Goal: Task Accomplishment & Management: Use online tool/utility

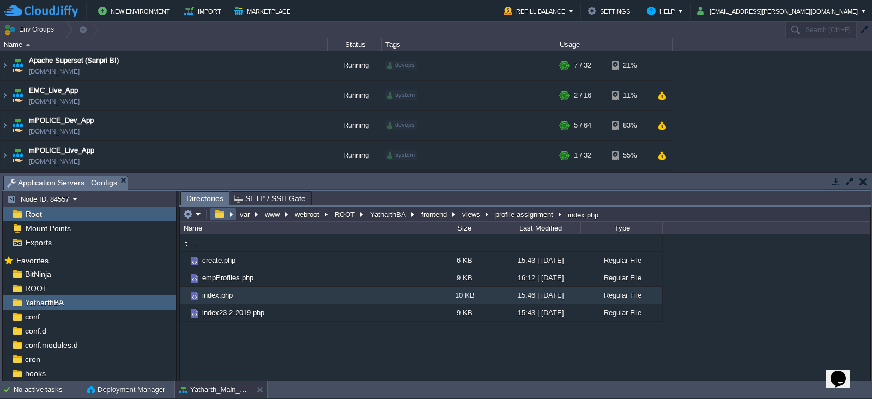
scroll to position [174, 0]
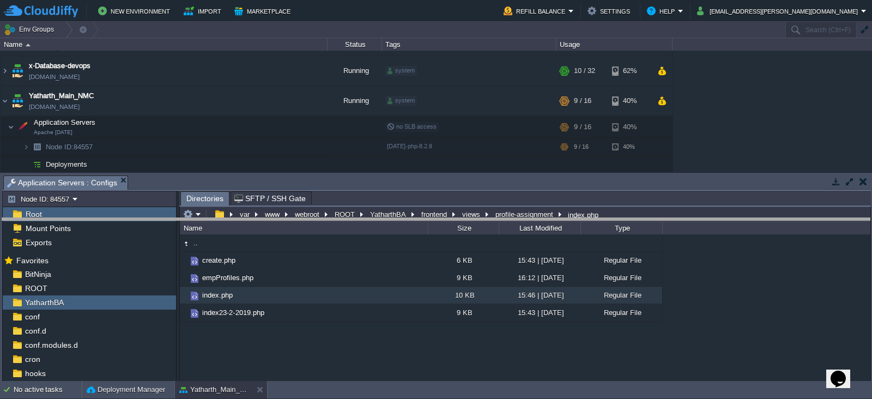
drag, startPoint x: 444, startPoint y: 181, endPoint x: 455, endPoint y: 246, distance: 66.4
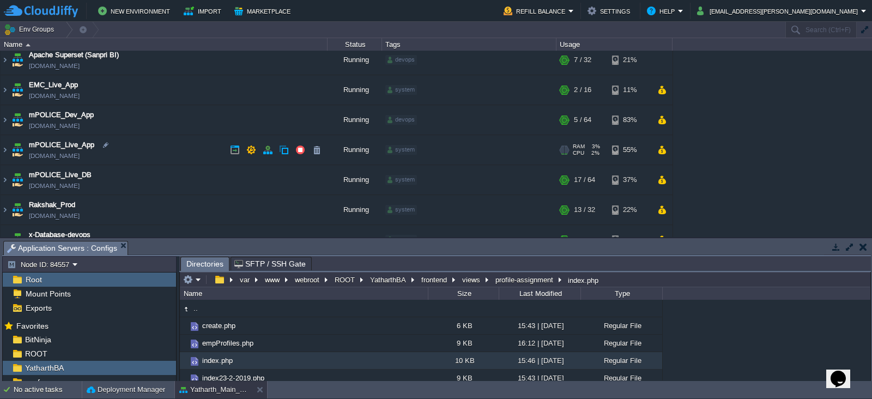
scroll to position [0, 0]
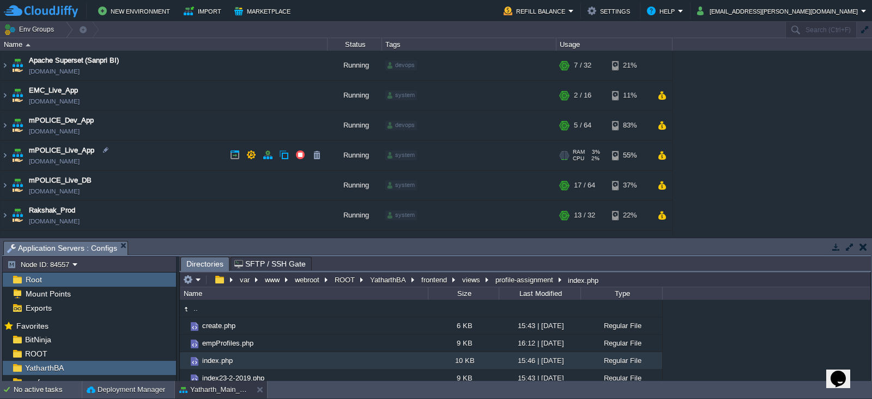
click at [144, 158] on td "mPOLICE_Live_App [DOMAIN_NAME]" at bounding box center [164, 156] width 327 height 30
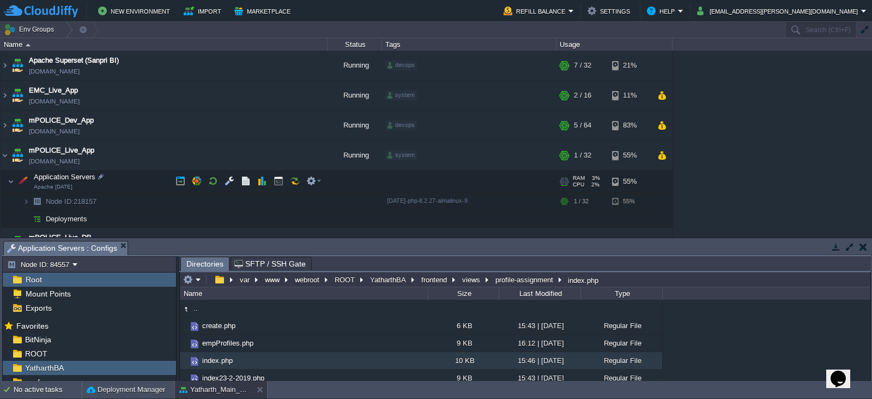
scroll to position [57, 0]
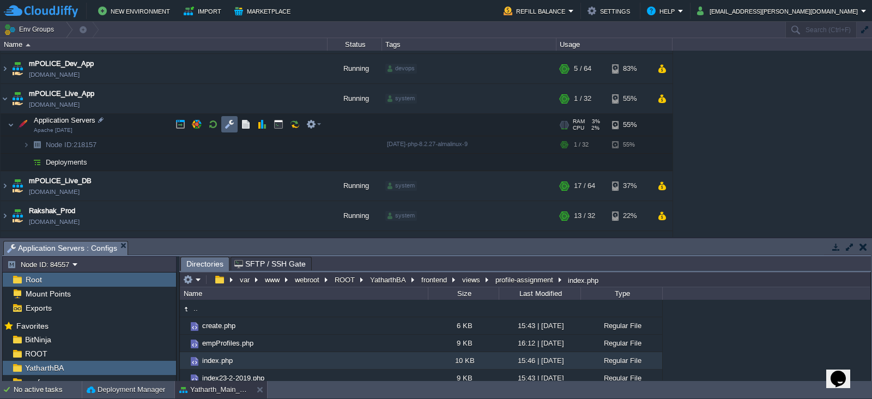
click at [232, 125] on button "button" at bounding box center [230, 124] width 10 height 10
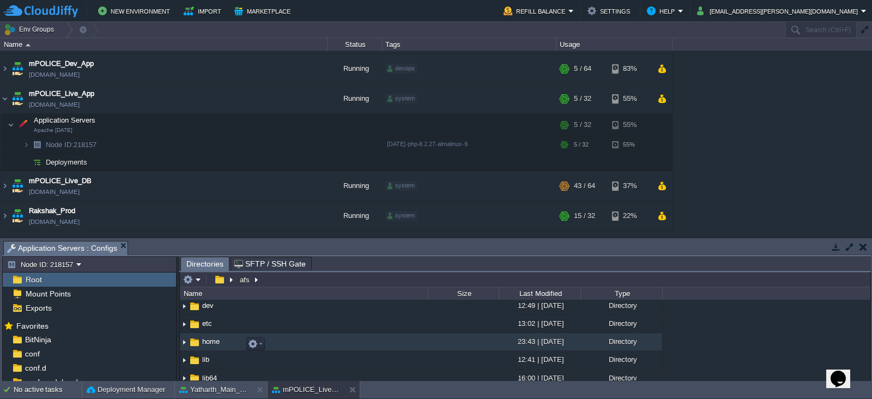
scroll to position [77, 0]
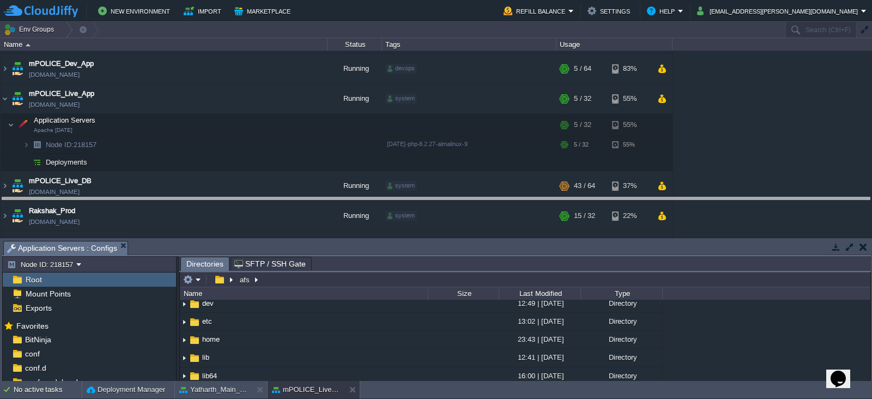
drag, startPoint x: 536, startPoint y: 250, endPoint x: 543, endPoint y: 173, distance: 77.1
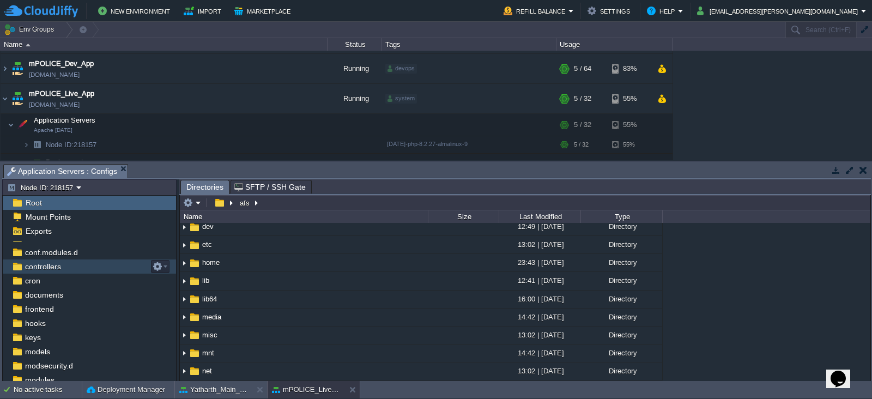
scroll to position [56, 0]
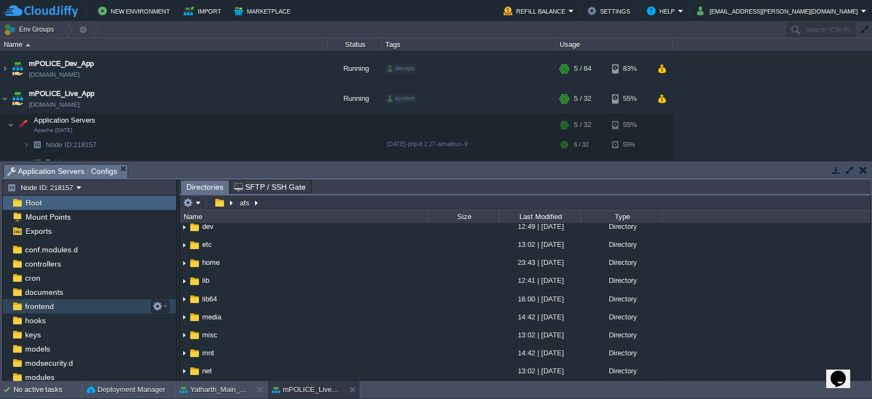
click at [37, 302] on span "frontend" at bounding box center [39, 306] width 33 height 10
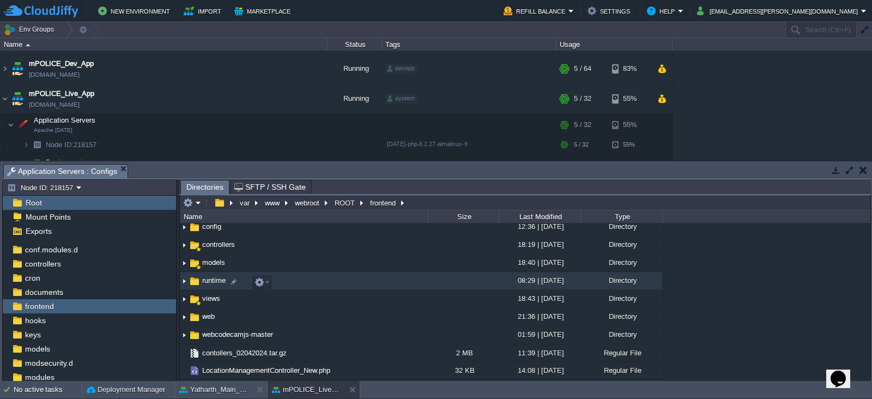
scroll to position [39, 0]
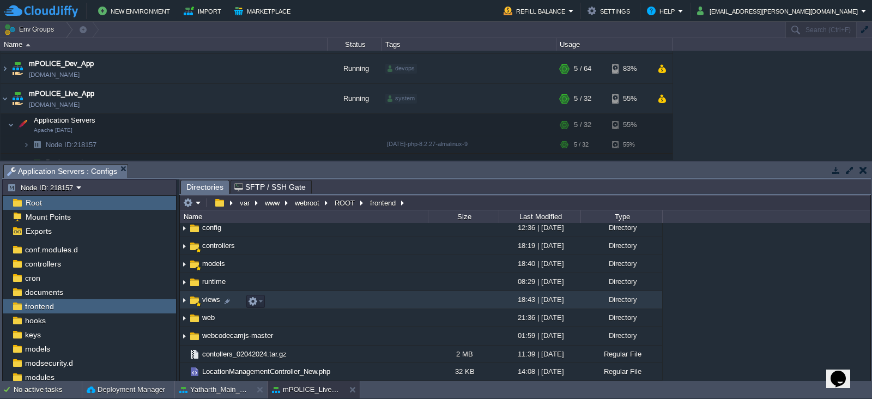
click at [197, 301] on img at bounding box center [195, 300] width 12 height 12
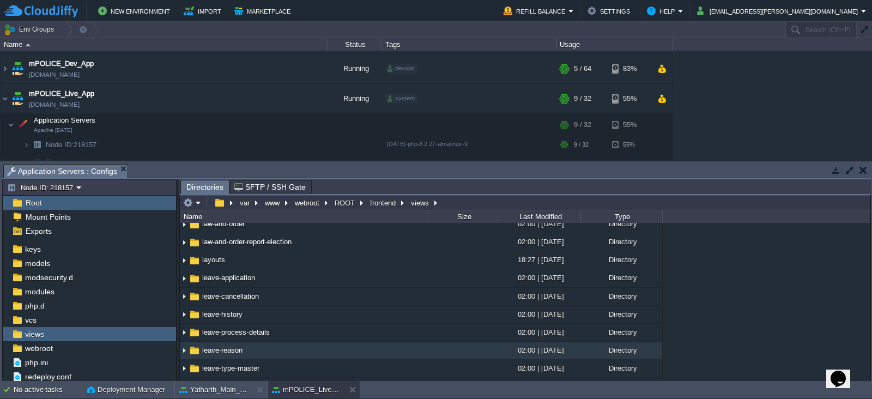
scroll to position [2788, 0]
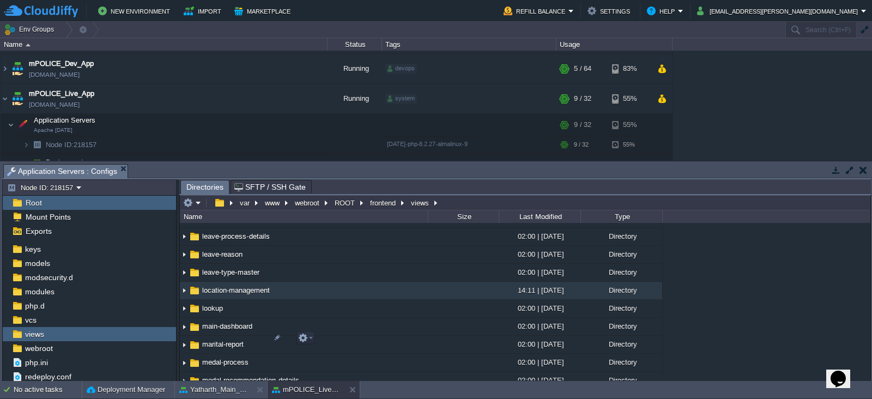
click at [229, 295] on span "location-management" at bounding box center [236, 290] width 71 height 9
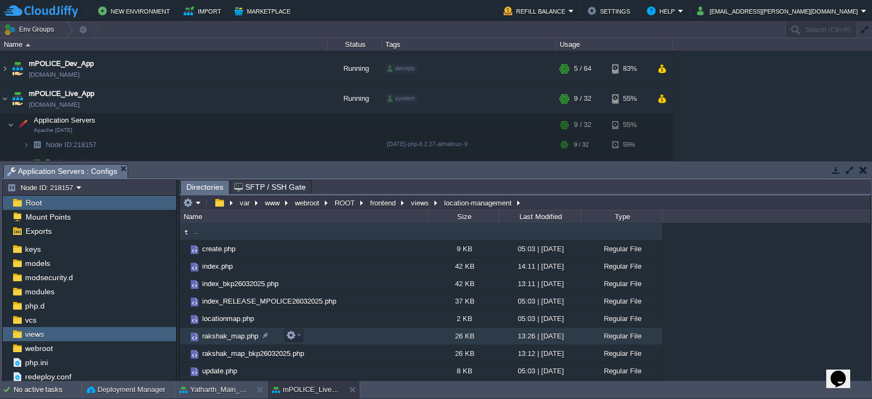
scroll to position [13, 0]
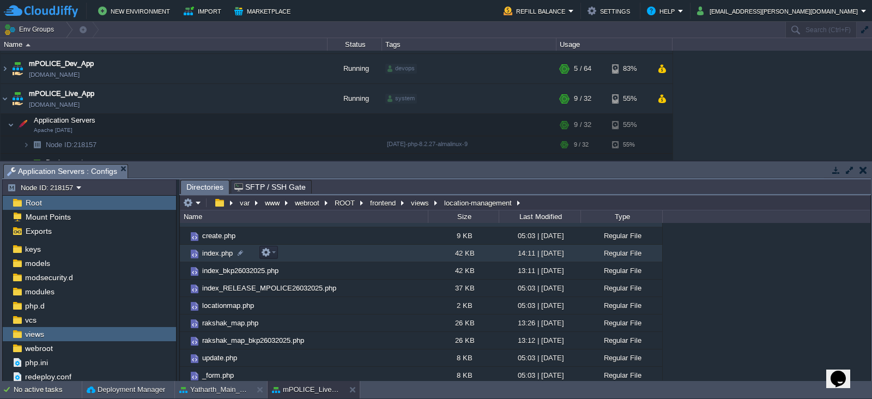
click at [214, 250] on span "index.php" at bounding box center [218, 253] width 34 height 9
click at [204, 187] on span "Directories" at bounding box center [204, 187] width 37 height 14
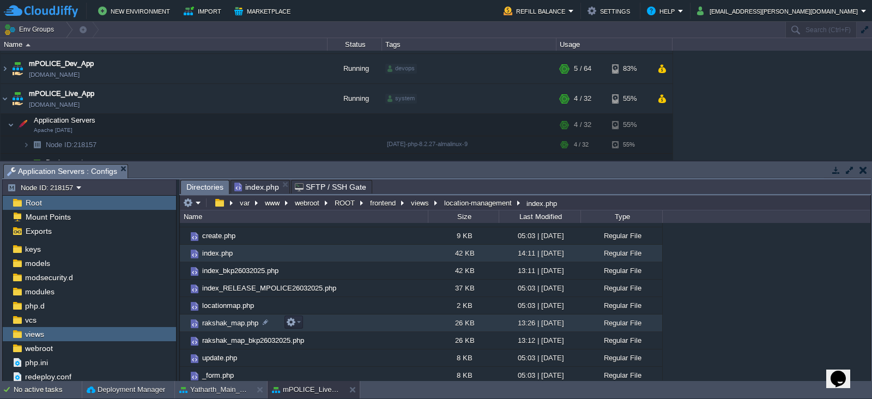
click at [223, 322] on span "rakshak_map.php" at bounding box center [230, 322] width 59 height 9
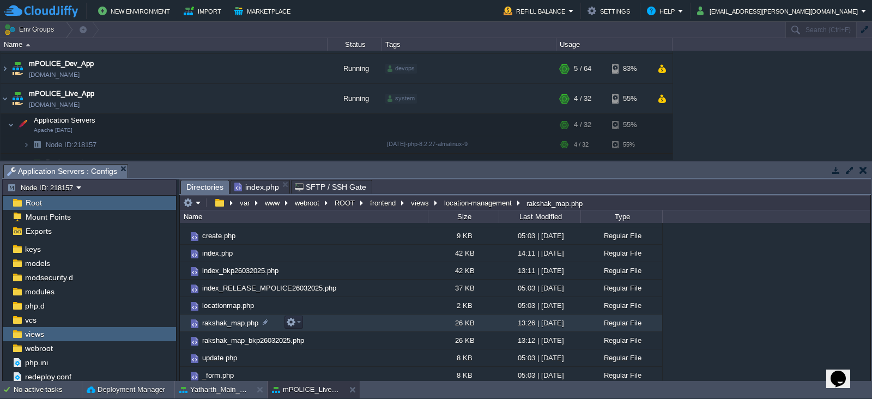
click at [223, 322] on span "rakshak_map.php" at bounding box center [230, 322] width 59 height 9
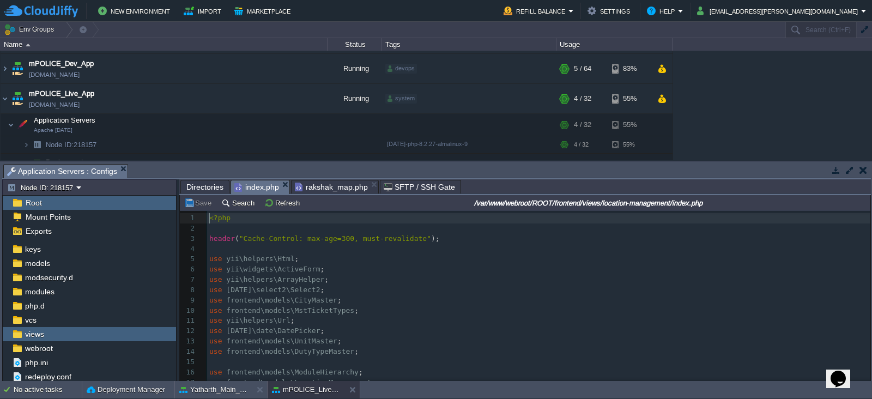
click at [256, 188] on span "index.php" at bounding box center [256, 187] width 45 height 14
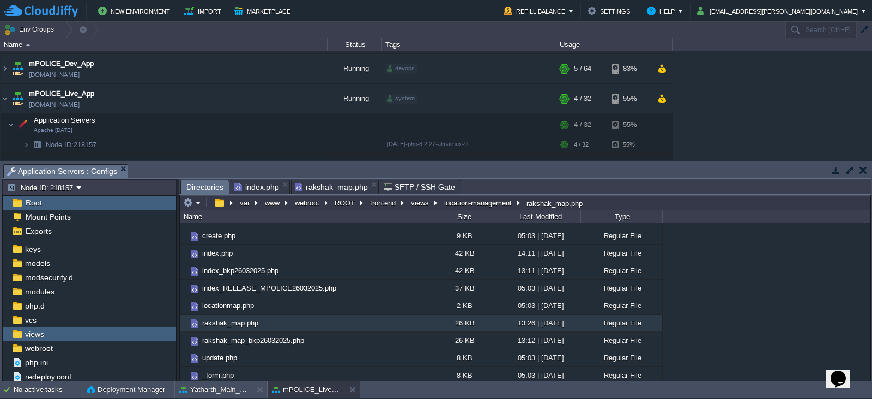
click at [206, 183] on span "Directories" at bounding box center [204, 187] width 37 height 14
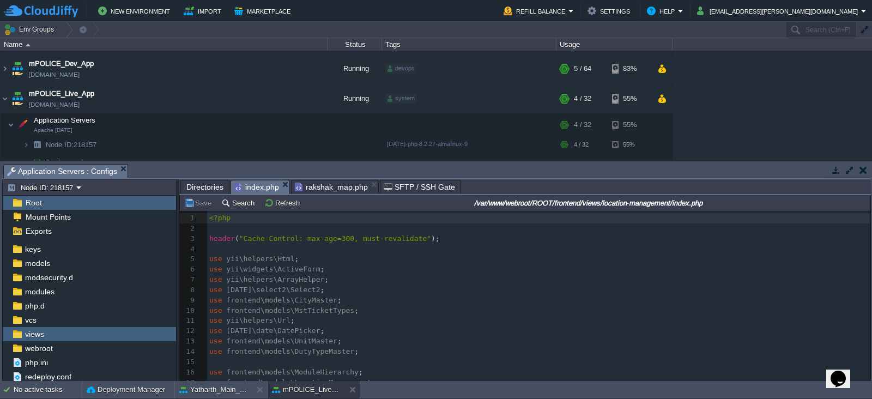
click at [253, 186] on span "index.php" at bounding box center [256, 187] width 45 height 14
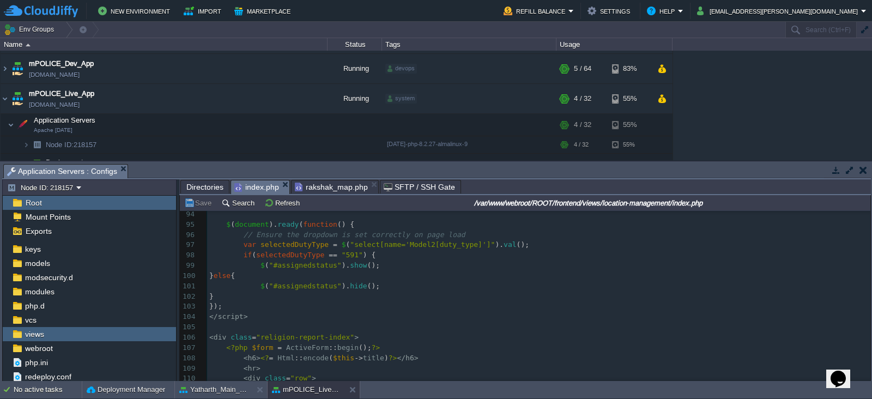
scroll to position [986, 0]
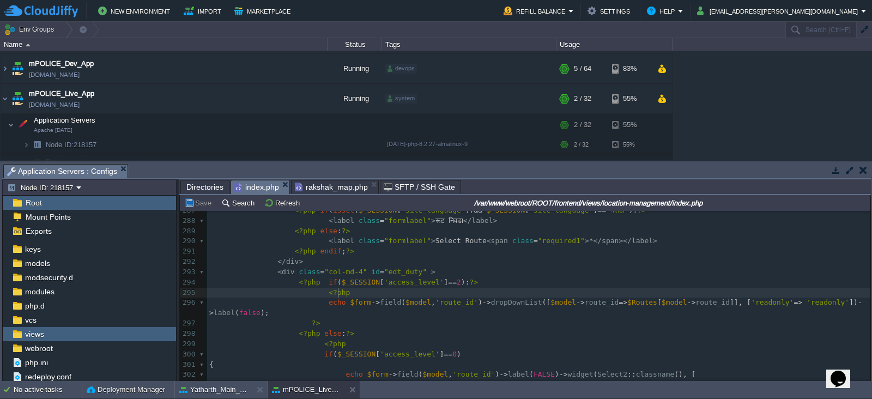
click at [347, 293] on pre "<?php" at bounding box center [538, 293] width 663 height 10
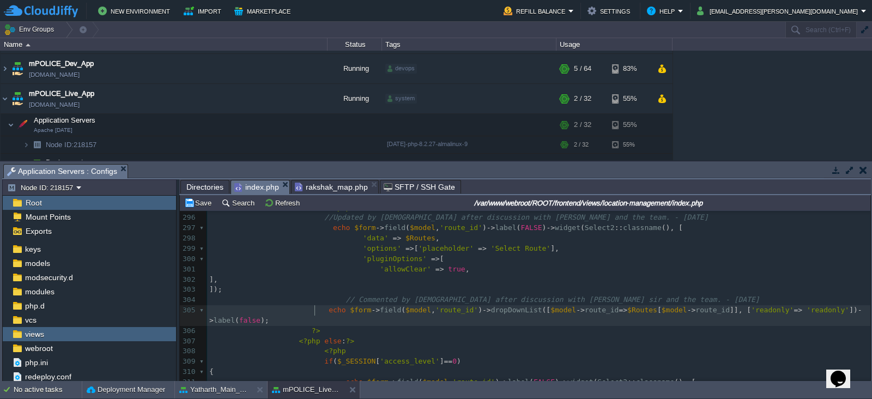
click at [314, 310] on div "xxxxxxxxxx <?php 277 }); 278 ' 279 ], 280 'pluginOptions' => [ 281 'allowClear'…" at bounding box center [538, 258] width 663 height 483
type textarea "//"
click at [450, 297] on div "xxxxxxxxxx <?php 277 }); 278 ' 279 ], 280 'pluginOptions' => [ 281 'allowClear'…" at bounding box center [538, 258] width 663 height 483
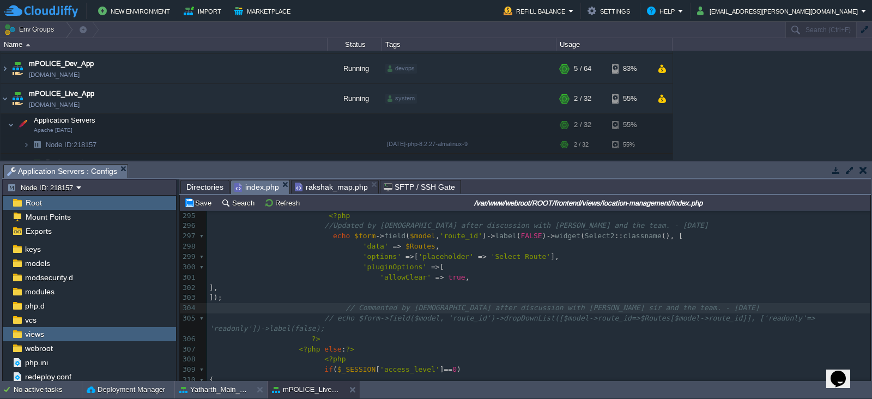
scroll to position [3044, 0]
click at [198, 201] on button "Save" at bounding box center [199, 203] width 31 height 10
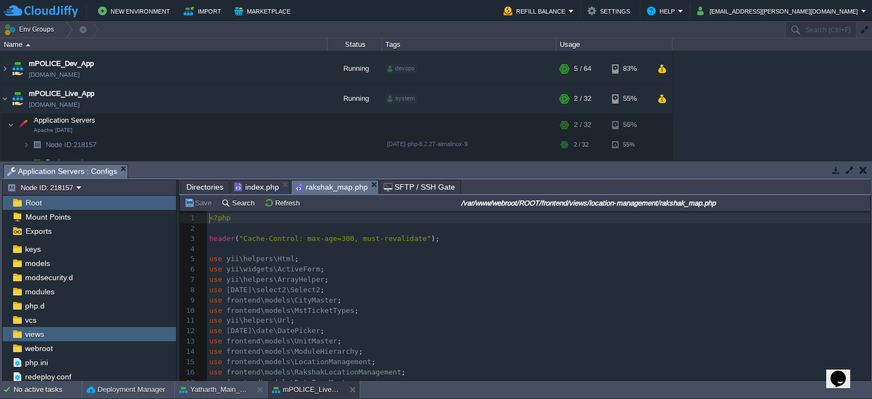
click at [322, 187] on span "rakshak_map.php" at bounding box center [331, 187] width 73 height 14
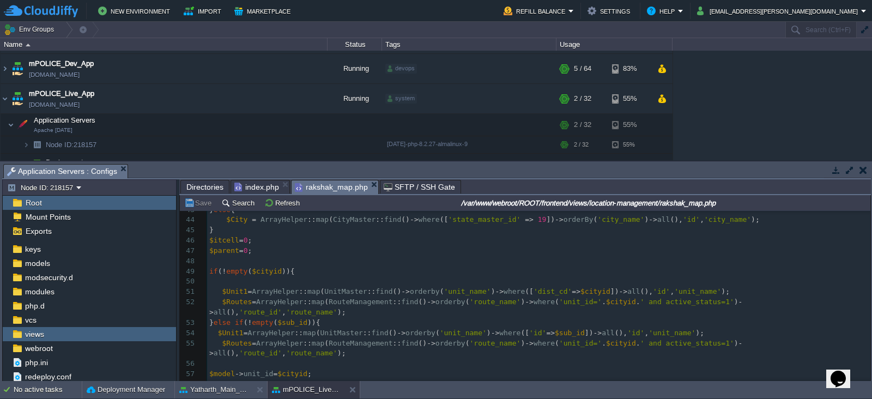
scroll to position [681, 0]
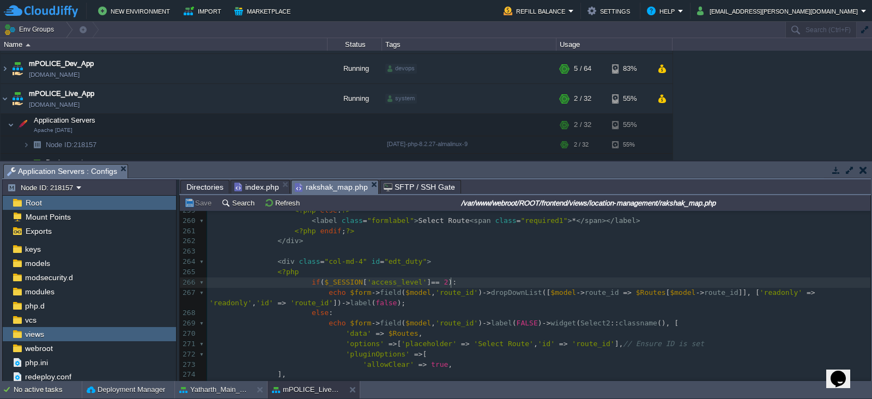
click at [450, 282] on div "610 <?php 247 }); 248 ' 249 ], 250 'pluginOptions' => [ 251 'allowClear' => tru…" at bounding box center [538, 282] width 663 height 401
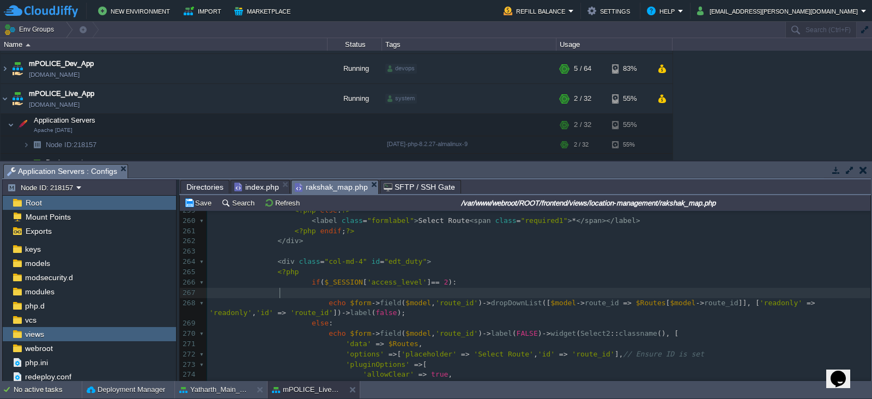
paste textarea "/"
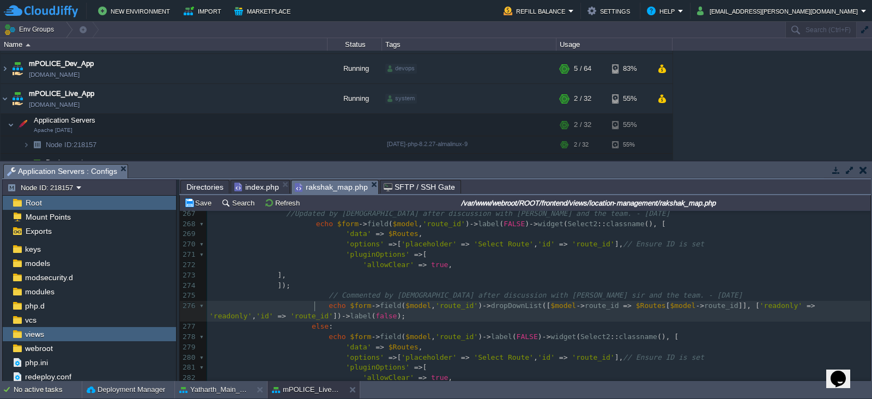
click at [316, 306] on div "xxxxxxxxxx <?php 247 }); 248 ' 249 ], 250 'pluginOptions' => [ 251 'allowClear'…" at bounding box center [538, 249] width 663 height 493
type textarea "//"
click at [204, 202] on button "Save" at bounding box center [199, 203] width 31 height 10
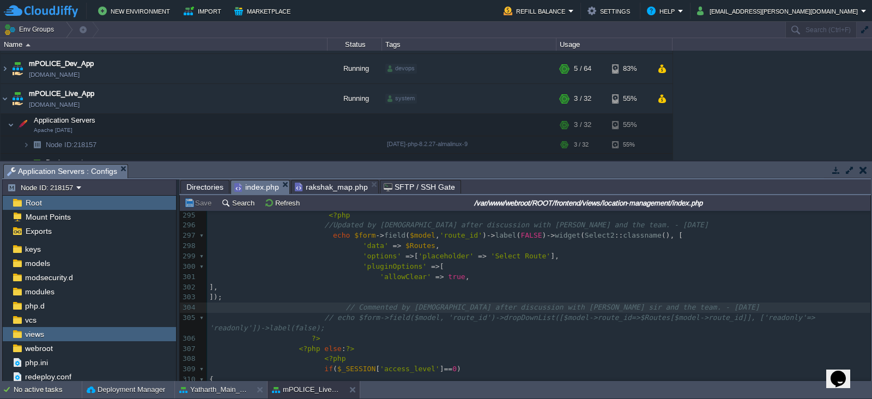
click at [252, 186] on span "index.php" at bounding box center [256, 187] width 45 height 14
click at [202, 202] on button "Save" at bounding box center [199, 203] width 31 height 10
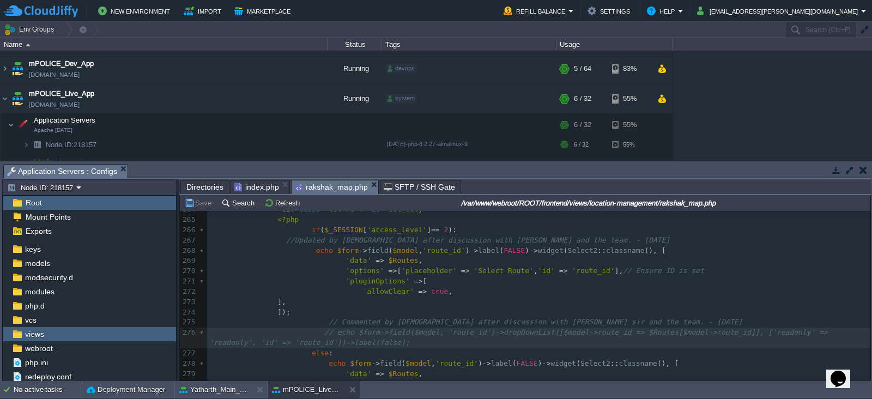
click at [330, 184] on span "rakshak_map.php" at bounding box center [331, 187] width 73 height 14
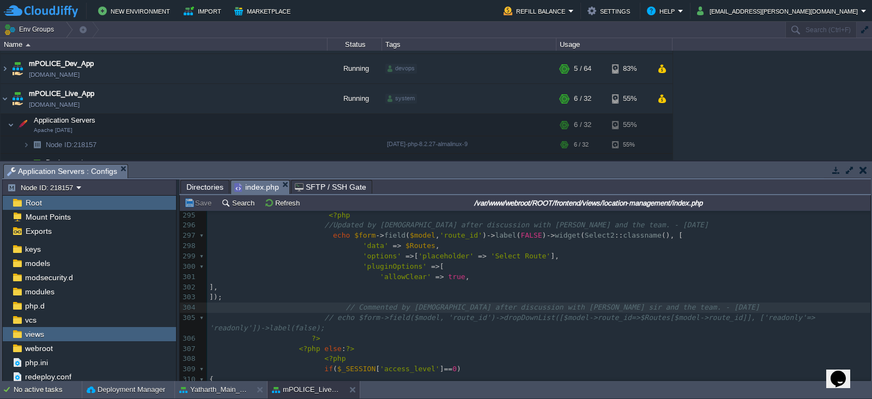
click at [261, 184] on span "index.php" at bounding box center [256, 187] width 45 height 14
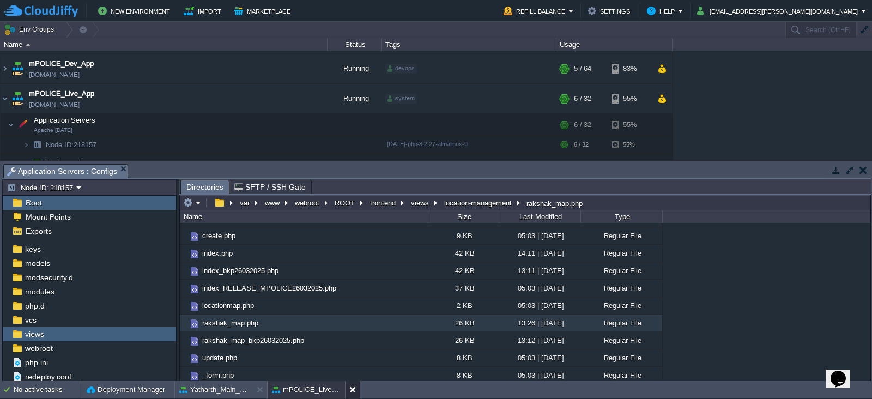
click at [352, 393] on button at bounding box center [354, 389] width 11 height 11
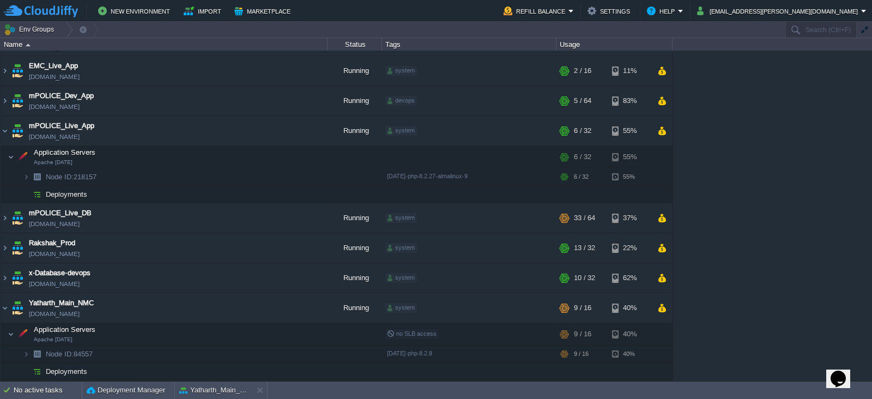
scroll to position [23, 0]
click at [210, 391] on button "Yatharth_Main_NMC" at bounding box center [213, 390] width 69 height 11
